Goal: Task Accomplishment & Management: Use online tool/utility

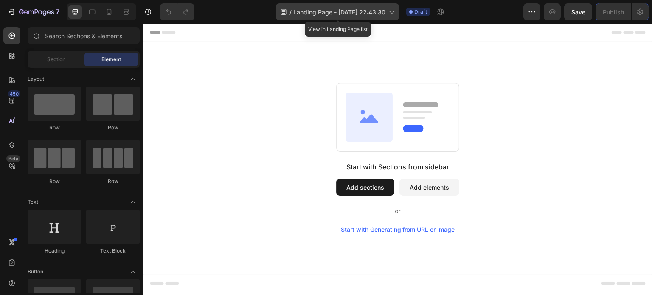
click at [392, 6] on div "/ Landing Page - Sep 24, 22:43:30" at bounding box center [337, 11] width 123 height 17
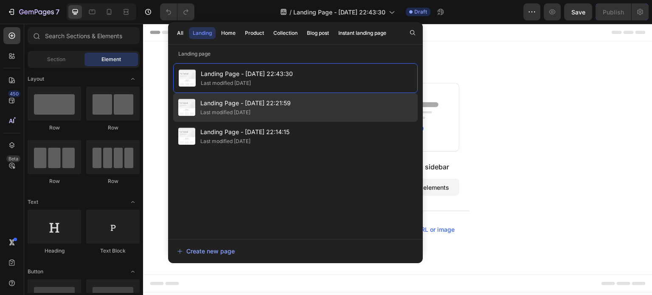
click at [273, 101] on span "Landing Page - [DATE] 22:21:59" at bounding box center [245, 103] width 90 height 10
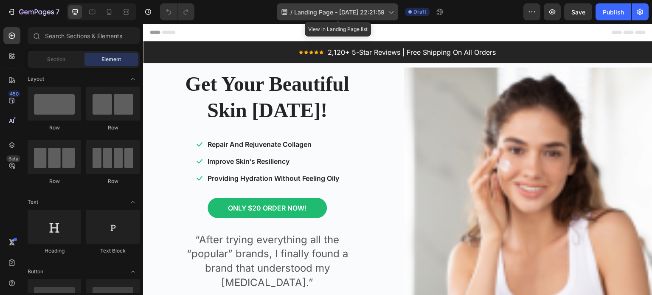
click at [394, 6] on div "/ Landing Page - [DATE] 22:21:59" at bounding box center [337, 11] width 121 height 17
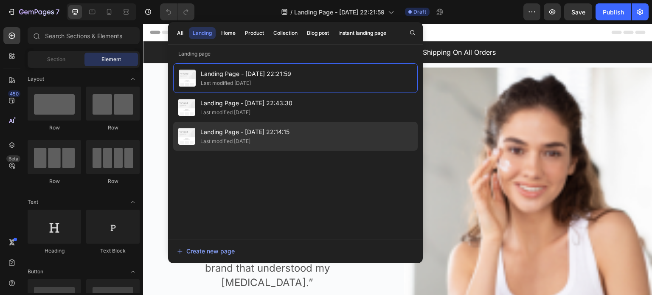
click at [310, 131] on div "Landing Page - [DATE] 22:14:15 Last modified [DATE]" at bounding box center [295, 136] width 245 height 29
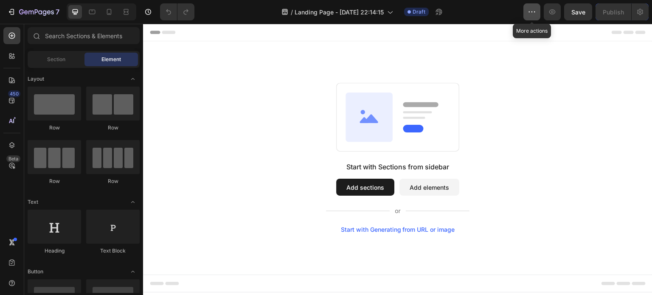
click at [525, 6] on button "button" at bounding box center [532, 11] width 17 height 17
